Goal: Transaction & Acquisition: Purchase product/service

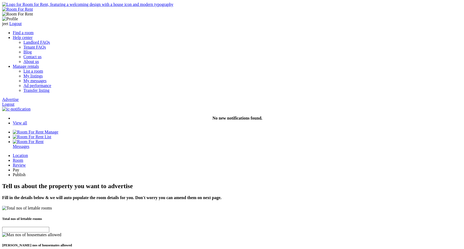
click at [83, 7] on img at bounding box center [87, 4] width 171 height 5
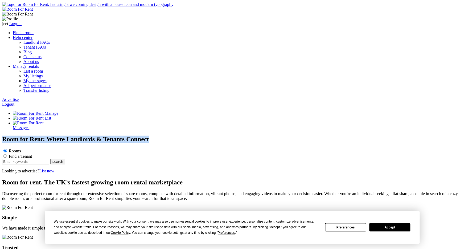
drag, startPoint x: 66, startPoint y: 36, endPoint x: 122, endPoint y: 67, distance: 63.9
click at [122, 135] on h1 "Room for Rent: Where Landlords & Tenants Connect" at bounding box center [232, 138] width 460 height 7
click at [14, 102] on link "Logout" at bounding box center [8, 104] width 12 height 5
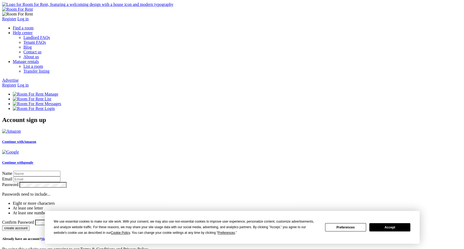
type input "jeet"
type input "[EMAIL_ADDRESS][DOMAIN_NAME]"
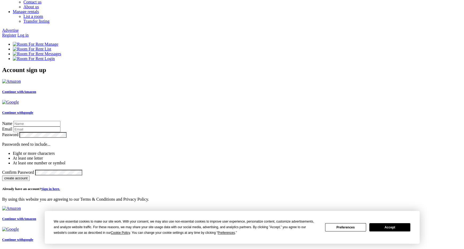
scroll to position [51, 0]
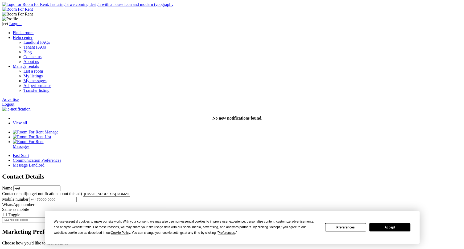
click at [377, 227] on button "Accept" at bounding box center [390, 227] width 41 height 8
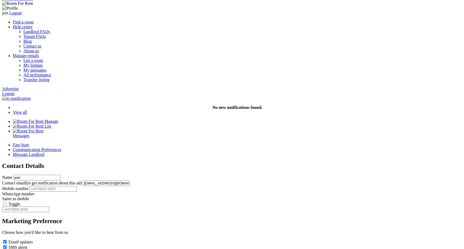
scroll to position [10, 0]
click at [77, 186] on input "text" at bounding box center [53, 189] width 47 height 6
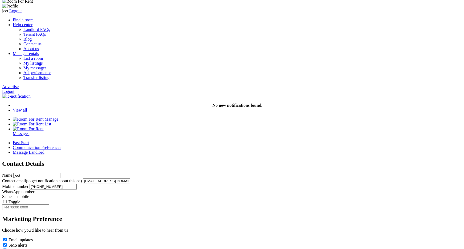
type input "+44345234523"
click at [20, 199] on label "Toggle" at bounding box center [15, 201] width 12 height 5
click at [7, 200] on input "Toggle" at bounding box center [4, 201] width 3 height 3
type input "+44345234523"
click at [20, 199] on label "Toggle" at bounding box center [15, 201] width 12 height 5
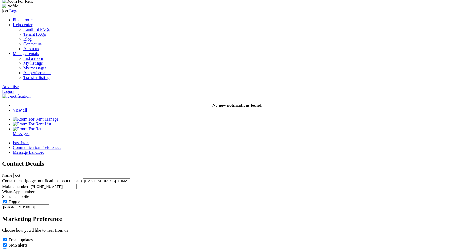
click at [7, 200] on input "Toggle" at bounding box center [4, 201] width 3 height 3
click at [20, 199] on label "Toggle" at bounding box center [15, 201] width 12 height 5
click at [7, 200] on input "Toggle" at bounding box center [4, 201] width 3 height 3
click at [20, 199] on label "Toggle" at bounding box center [15, 201] width 12 height 5
click at [7, 200] on input "Toggle" at bounding box center [4, 201] width 3 height 3
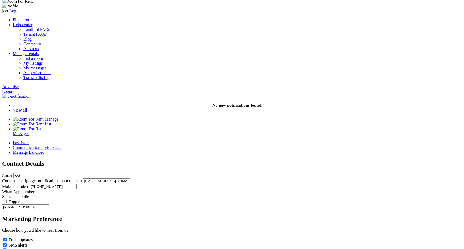
drag, startPoint x: 205, startPoint y: 169, endPoint x: 136, endPoint y: 169, distance: 68.5
click at [49, 204] on input "+44345234523" at bounding box center [25, 207] width 47 height 6
click at [77, 184] on input "+44345234523" at bounding box center [53, 187] width 47 height 6
type input "+44345234523"
click at [293, 172] on div "Contact Details Name jeet Contact email (to get notification about this ad) jee…" at bounding box center [232, 214] width 460 height 109
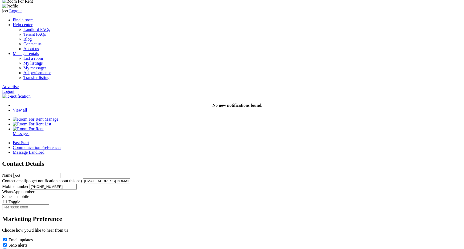
click at [49, 204] on input "text" at bounding box center [25, 207] width 47 height 6
click at [20, 199] on label "Toggle" at bounding box center [15, 201] width 12 height 5
click at [7, 200] on input "Toggle" at bounding box center [4, 201] width 3 height 3
type input "+44345234523"
drag, startPoint x: 203, startPoint y: 171, endPoint x: 167, endPoint y: 171, distance: 36.8
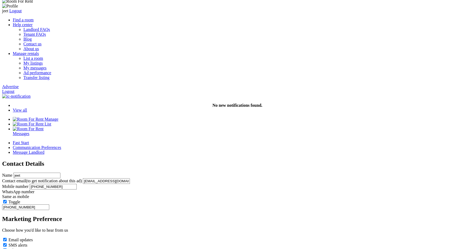
click at [49, 204] on input "+44345234523" at bounding box center [25, 207] width 47 height 6
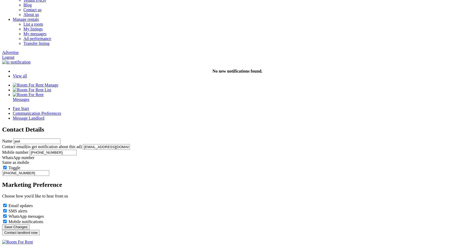
scroll to position [47, 0]
click at [27, 208] on label "SMS alerts" at bounding box center [18, 210] width 19 height 5
click at [7, 208] on input "SMS alerts" at bounding box center [4, 209] width 3 height 3
checkbox input "false"
click at [43, 219] on label "Mobile notifications" at bounding box center [26, 221] width 35 height 5
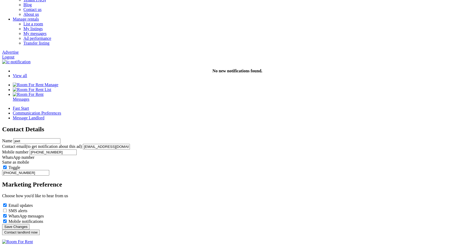
click at [7, 219] on input "Mobile notifications" at bounding box center [4, 220] width 3 height 3
checkbox input "false"
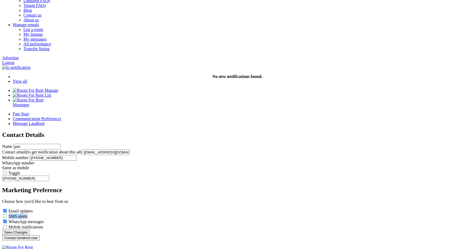
drag, startPoint x: 197, startPoint y: 187, endPoint x: 153, endPoint y: 186, distance: 44.3
click at [153, 186] on div "Fast Start Communication Preferences Message Landlord Contact Details Name jeet…" at bounding box center [232, 175] width 460 height 129
drag, startPoint x: 212, startPoint y: 209, endPoint x: 165, endPoint y: 209, distance: 46.4
click at [165, 209] on div "Fast Start Communication Preferences Message Landlord Contact Details Name jeet…" at bounding box center [232, 175] width 460 height 129
drag, startPoint x: 165, startPoint y: 128, endPoint x: 258, endPoint y: 126, distance: 93.0
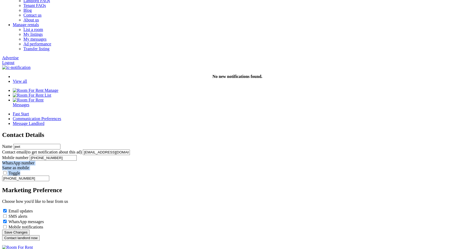
click at [258, 126] on div "Fast Start Communication Preferences Message Landlord Contact Details Name jeet…" at bounding box center [232, 175] width 460 height 129
copy div "WhatsApp number Same as mobile Toggle"
click at [27, 214] on label "SMS alerts" at bounding box center [18, 216] width 19 height 5
click at [7, 214] on input "SMS alerts" at bounding box center [4, 215] width 3 height 3
checkbox input "true"
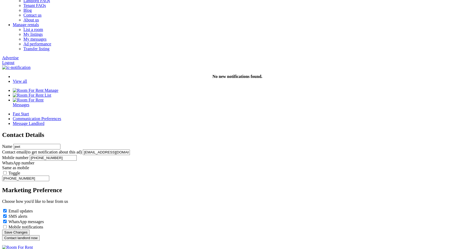
click at [43, 224] on label "Mobile notifications" at bounding box center [26, 226] width 35 height 5
click at [7, 225] on input "Mobile notifications" at bounding box center [4, 226] width 3 height 3
checkbox input "true"
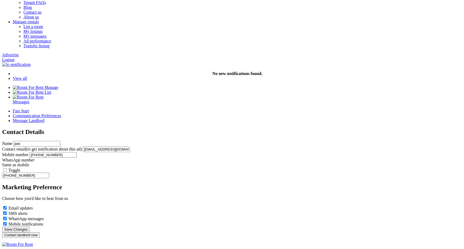
scroll to position [46, 0]
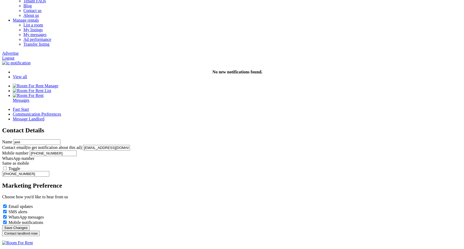
click at [40, 230] on button "Contact landlord now" at bounding box center [21, 233] width 38 height 6
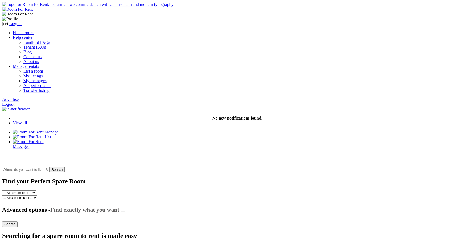
click at [4, 180] on section "Find your Perfect Spare Room -- Minimum rent -- £25 £50 £75 £100 £125 £150 £175…" at bounding box center [232, 240] width 460 height 127
click at [14, 102] on link "Logout" at bounding box center [8, 104] width 12 height 5
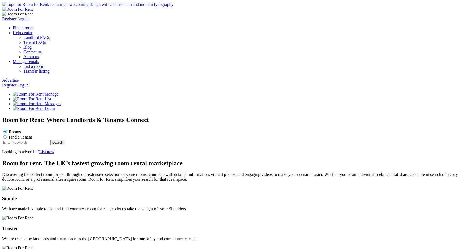
click at [29, 83] on link "Log in" at bounding box center [22, 85] width 11 height 5
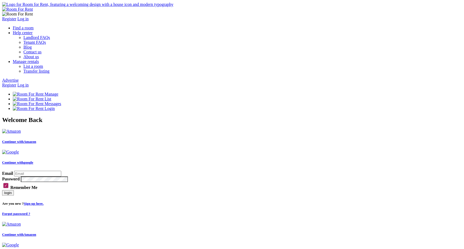
type input "[EMAIL_ADDRESS][DOMAIN_NAME]"
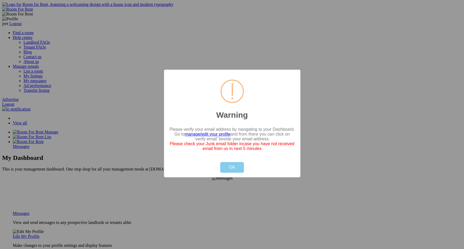
click at [222, 171] on button "OK" at bounding box center [232, 167] width 24 height 11
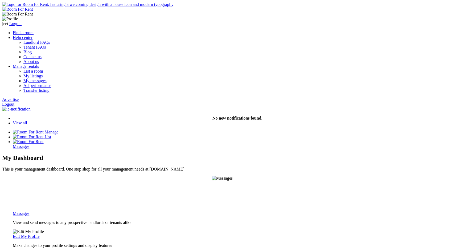
click at [34, 30] on link "Find a room" at bounding box center [23, 32] width 21 height 5
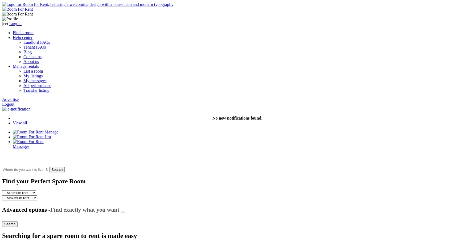
click at [48, 167] on input "text" at bounding box center [25, 169] width 46 height 5
type input "[GEOGRAPHIC_DATA], [GEOGRAPHIC_DATA]"
click at [69, 167] on input "Search" at bounding box center [61, 170] width 15 height 6
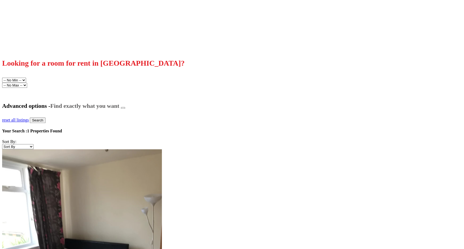
scroll to position [226, 0]
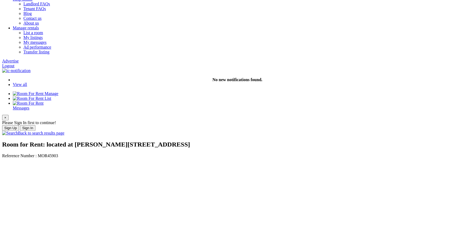
scroll to position [39, 0]
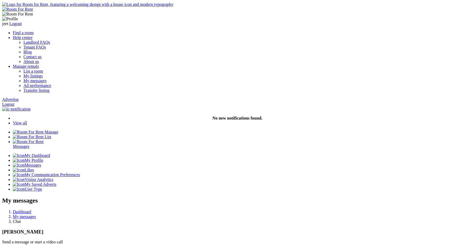
click at [14, 102] on link "Logout" at bounding box center [8, 104] width 12 height 5
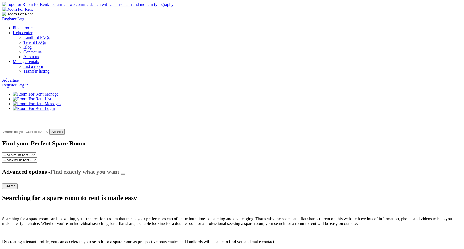
click at [48, 129] on input "text" at bounding box center [25, 131] width 46 height 5
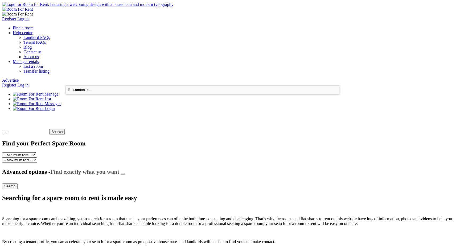
type input "[GEOGRAPHIC_DATA], [GEOGRAPHIC_DATA]"
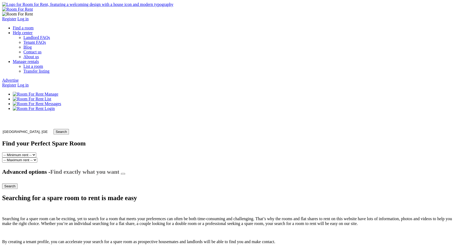
click at [69, 129] on input "Search" at bounding box center [61, 132] width 15 height 6
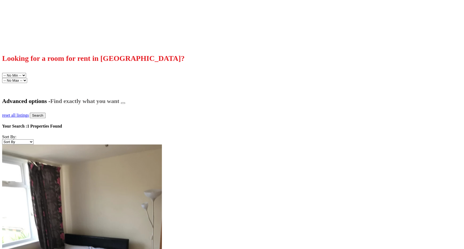
scroll to position [192, 0]
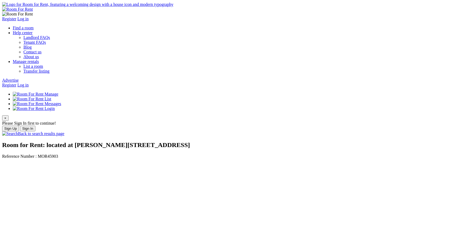
scroll to position [52, 0]
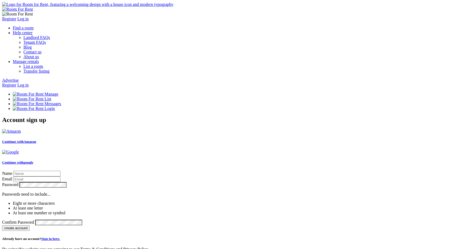
type input "ram"
type input "[EMAIL_ADDRESS][DOMAIN_NAME]"
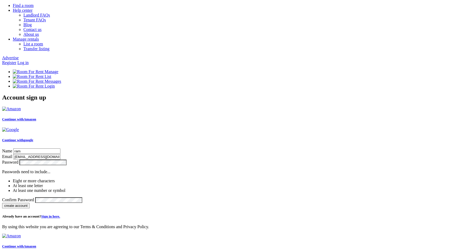
scroll to position [33, 0]
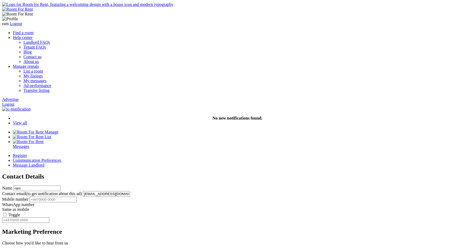
click at [77, 196] on input "text" at bounding box center [53, 199] width 47 height 6
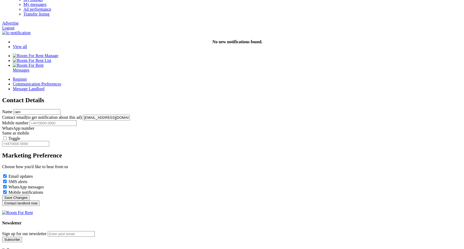
scroll to position [77, 0]
click at [77, 119] on input "text" at bounding box center [53, 122] width 47 height 6
type input "+44345234523"
click at [20, 135] on label "Toggle" at bounding box center [15, 137] width 12 height 5
click at [7, 135] on input "Toggle" at bounding box center [4, 136] width 3 height 3
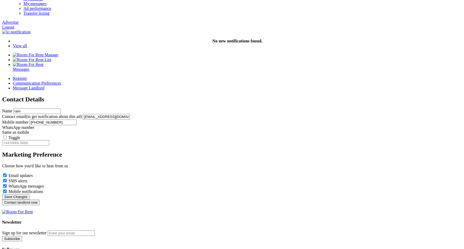
type input "+44345234523"
click at [40, 199] on button "Contact landlord now" at bounding box center [21, 202] width 38 height 6
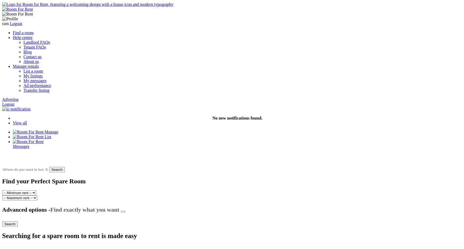
click at [14, 102] on link "Logout" at bounding box center [8, 104] width 12 height 5
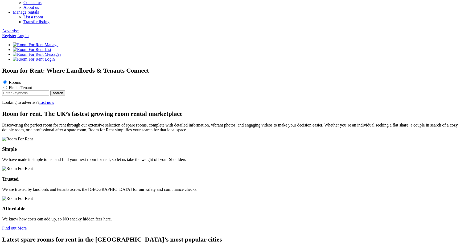
scroll to position [54, 0]
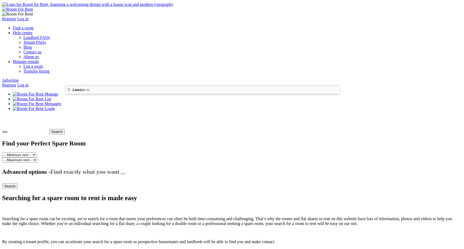
type input "London, UK"
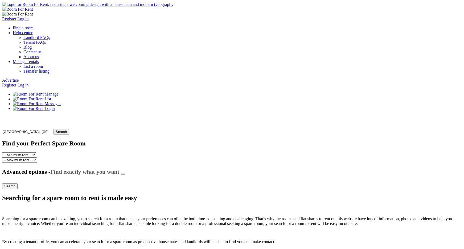
click at [69, 129] on input "Search" at bounding box center [61, 132] width 15 height 6
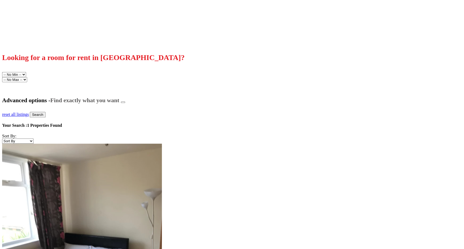
scroll to position [193, 0]
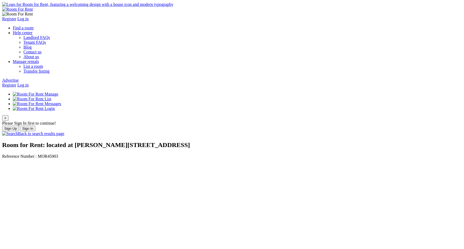
scroll to position [57, 0]
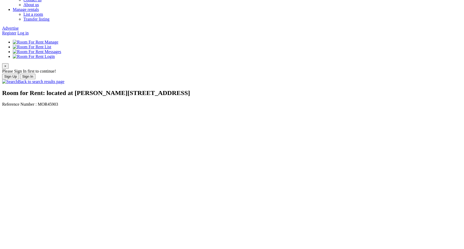
scroll to position [53, 0]
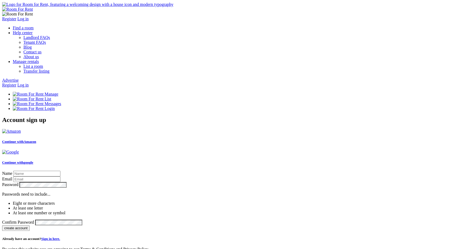
click at [29, 83] on link "Log in" at bounding box center [22, 85] width 11 height 5
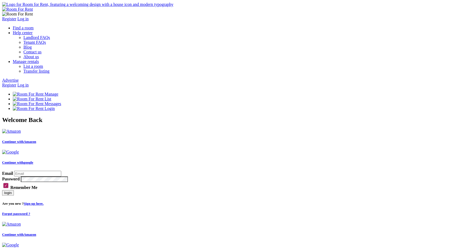
type input "jeet123@yopmail.com"
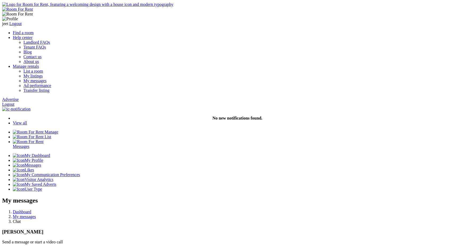
click at [14, 102] on link "Logout" at bounding box center [8, 104] width 12 height 5
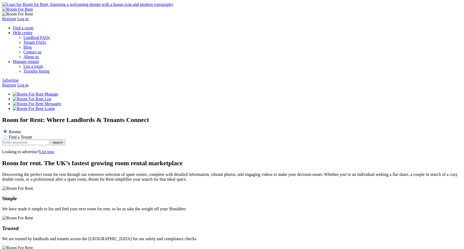
scroll to position [676, 0]
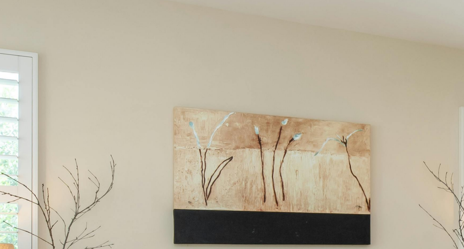
click at [19, 67] on button "Tenants" at bounding box center [10, 65] width 17 height 6
click at [52, 81] on link "Register to find a room" at bounding box center [32, 78] width 39 height 5
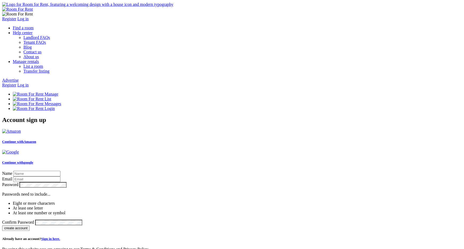
type input "raju"
type input "[EMAIL_ADDRESS][DOMAIN_NAME]"
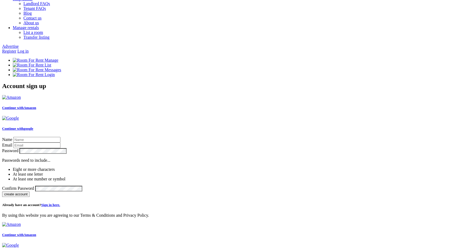
scroll to position [34, 0]
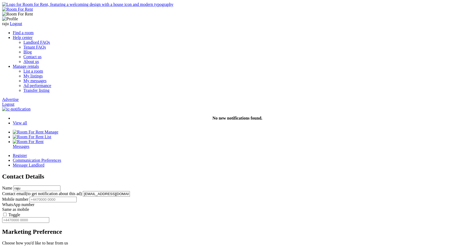
click at [14, 102] on link "Logout" at bounding box center [8, 104] width 12 height 5
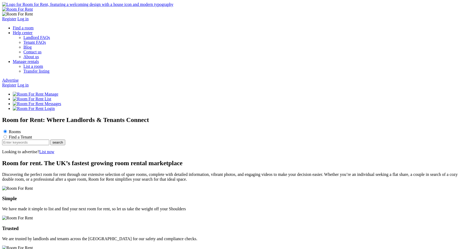
scroll to position [676, 0]
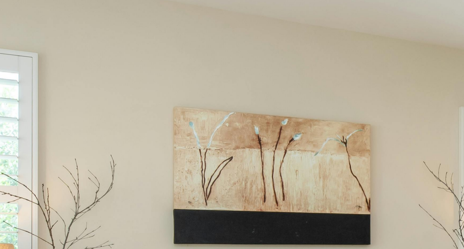
click at [22, 34] on button "Landlords" at bounding box center [12, 32] width 20 height 6
click at [48, 52] on link "Landlord list a room" at bounding box center [30, 50] width 35 height 5
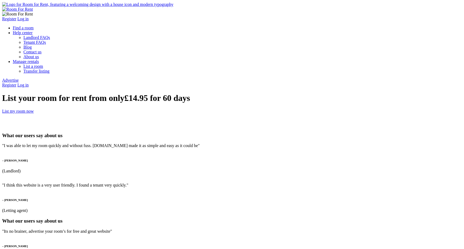
type input "pk"
type input "pk@yopmail.com"
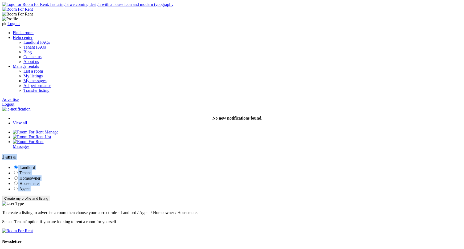
drag, startPoint x: 68, startPoint y: 46, endPoint x: 197, endPoint y: 69, distance: 130.7
click at [197, 154] on div "I am a Landlord Tenant Homeowner Housemate" at bounding box center [232, 189] width 460 height 70
click at [120, 154] on div "I am a Landlord Tenant Homeowner Housemate Agent" at bounding box center [232, 180] width 460 height 52
click at [50, 195] on button "Create my profile and listing" at bounding box center [26, 198] width 48 height 6
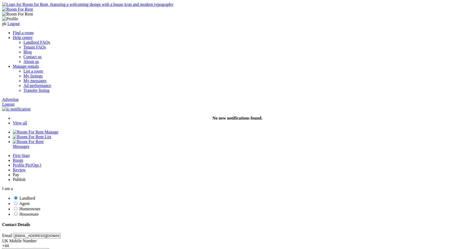
click at [19, 97] on link "Advertise" at bounding box center [10, 99] width 17 height 5
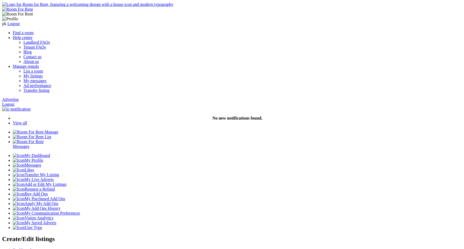
paste input "NW6 5TW"
type input "[PERSON_NAME][STREET_ADDRESS]"
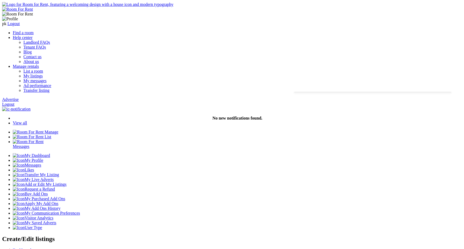
type input "Apartment located at [PERSON_NAME][STREET_ADDRESS]"
type input "[GEOGRAPHIC_DATA]"
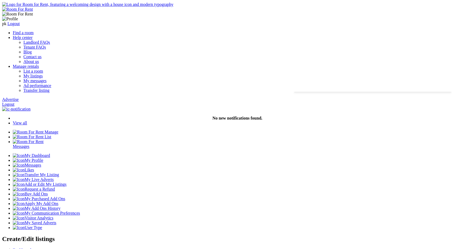
drag, startPoint x: 349, startPoint y: 72, endPoint x: 317, endPoint y: 73, distance: 32.2
copy span "Property address cannot be"
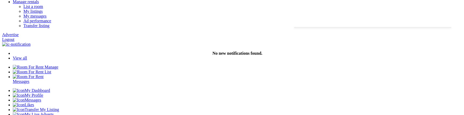
scroll to position [64, 0]
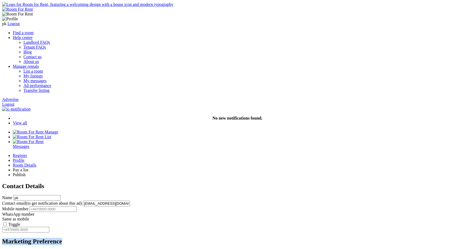
drag, startPoint x: 226, startPoint y: 193, endPoint x: 153, endPoint y: 191, distance: 72.2
click at [153, 191] on div "Register Profile Room Details Pay a list" at bounding box center [232, 222] width 460 height 139
copy h2 "Marketing Preference"
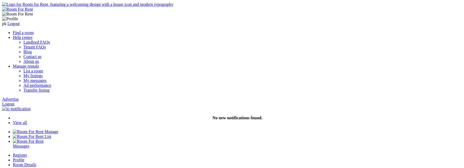
paste input "NW6 5TW"
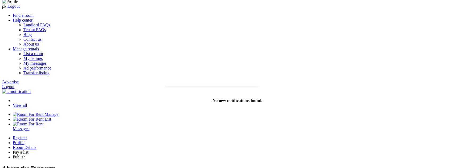
scroll to position [19, 0]
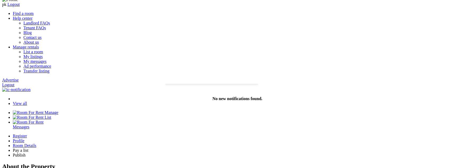
drag, startPoint x: 240, startPoint y: 76, endPoint x: 95, endPoint y: 62, distance: 145.6
paste input "NW6 5TW"
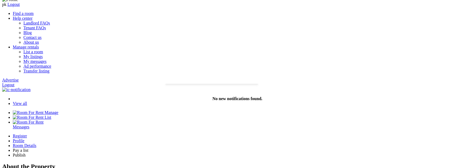
type input "a"
type input "j"
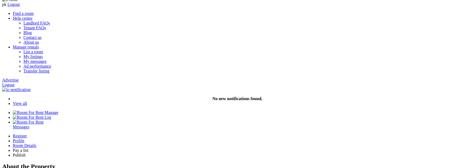
paste input "NW6 5TW"
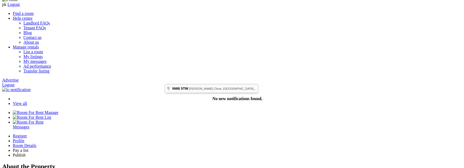
type input "[PERSON_NAME][STREET_ADDRESS]"
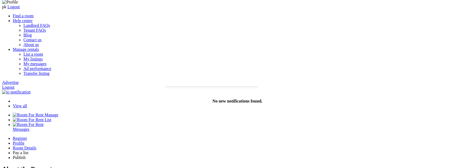
scroll to position [0, 0]
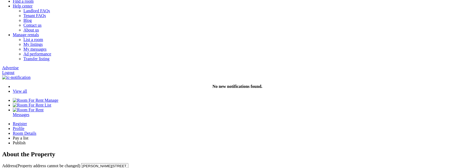
scroll to position [33, 0]
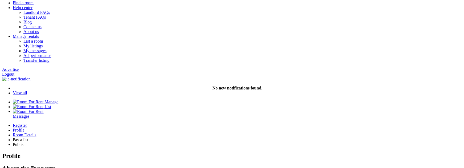
scroll to position [29, 0]
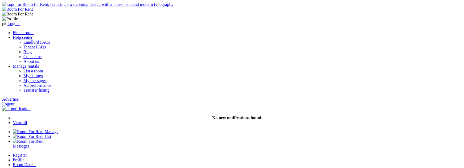
scroll to position [29, 0]
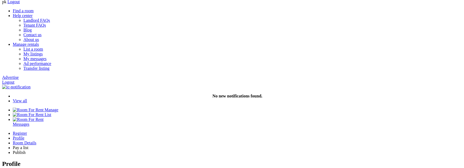
scroll to position [21, 0]
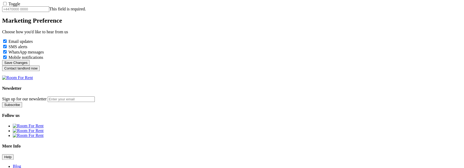
scroll to position [262, 0]
click at [40, 71] on button "Contact landlord now" at bounding box center [21, 68] width 38 height 6
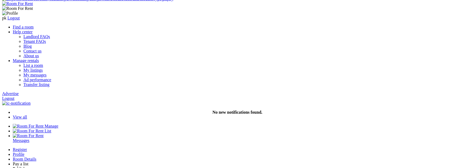
scroll to position [0, 0]
